Goal: Check status: Check status

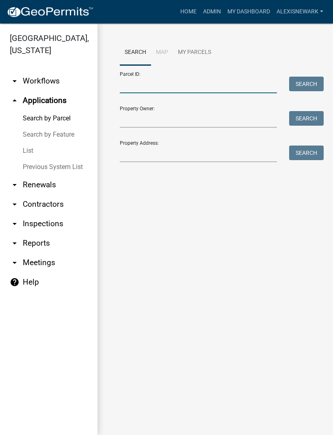
click at [180, 90] on input "Parcel ID:" at bounding box center [198, 85] width 157 height 17
click at [171, 89] on input "Parcel ID:" at bounding box center [198, 85] width 157 height 17
paste input "20000140080007"
type input "20000140080007"
click at [303, 78] on button "Search" at bounding box center [306, 84] width 34 height 15
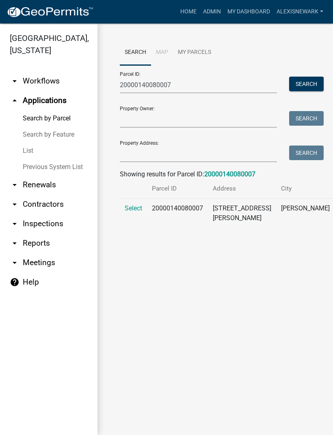
click at [135, 212] on span "Select" at bounding box center [133, 208] width 17 height 8
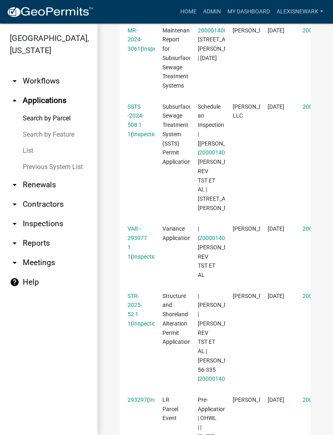
scroll to position [295, 0]
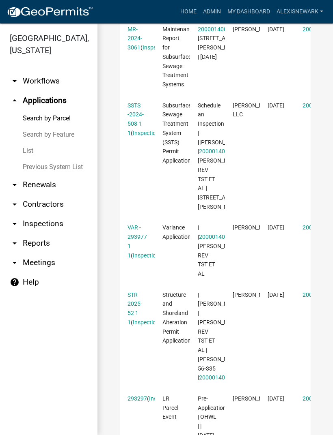
click at [136, 136] on link "SSTS -2024-508 1 1" at bounding box center [135, 119] width 16 height 34
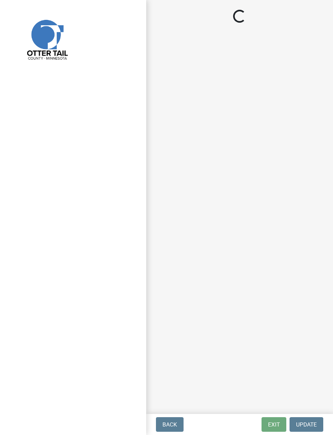
select select "710d5f49-2663-4e73-9718-d0c4e189f5ed"
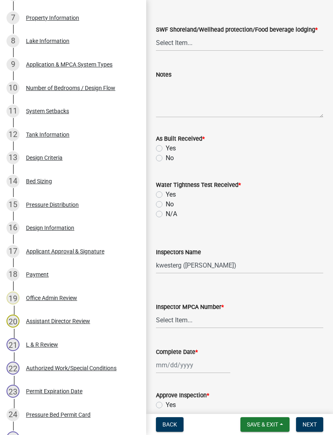
scroll to position [409, 0]
click at [66, 114] on div "11 System Setbacks" at bounding box center [69, 111] width 127 height 13
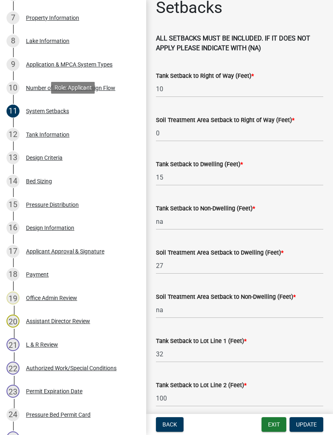
scroll to position [31, 0]
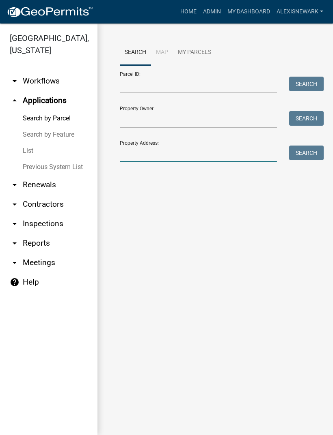
click at [178, 147] on input "Property Address:" at bounding box center [198, 154] width 157 height 17
type input "28571"
click at [306, 150] on button "Search" at bounding box center [306, 153] width 34 height 15
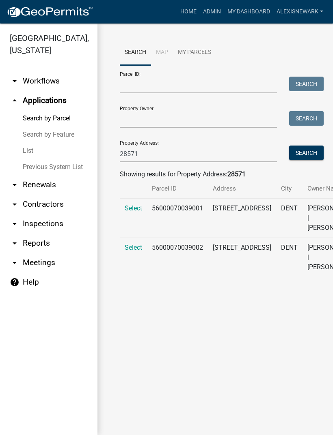
click at [123, 212] on td "Select" at bounding box center [133, 218] width 27 height 39
click at [125, 217] on td "Select" at bounding box center [133, 218] width 27 height 39
click at [137, 205] on span "Select" at bounding box center [133, 208] width 17 height 8
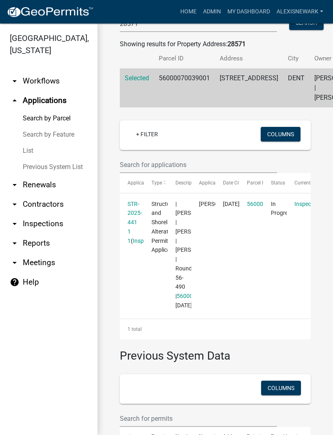
scroll to position [133, 0]
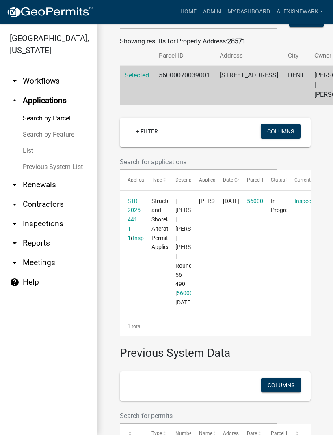
click at [133, 228] on link "STR-2025-441 1 1" at bounding box center [134, 219] width 15 height 43
